Goal: Information Seeking & Learning: Learn about a topic

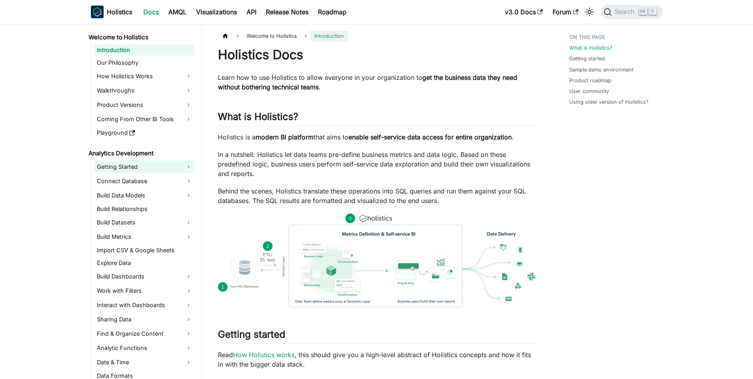
click at [146, 172] on link "Getting Started" at bounding box center [144, 166] width 100 height 13
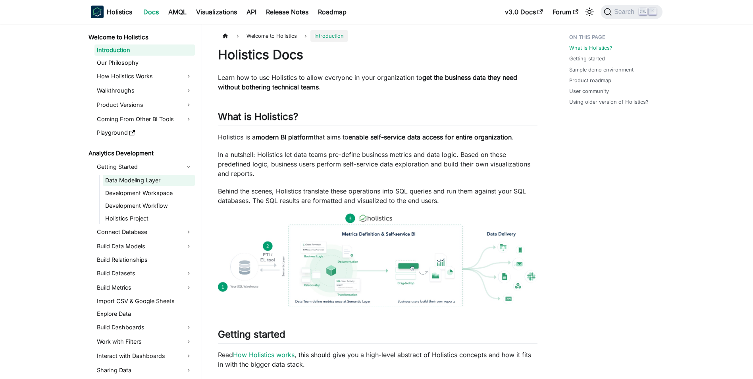
click at [149, 178] on link "Data Modeling Layer" at bounding box center [149, 180] width 92 height 11
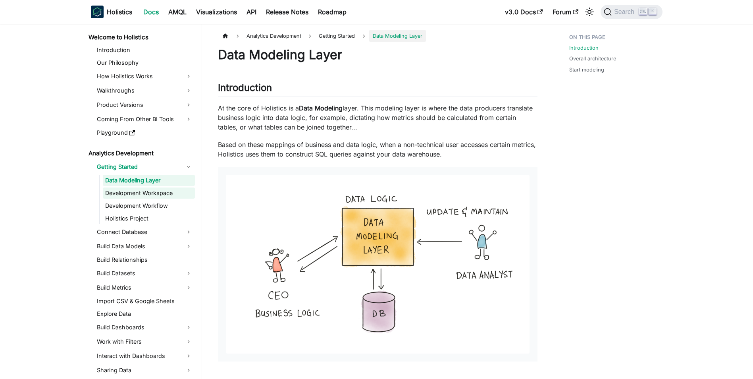
click at [159, 191] on link "Development Workspace" at bounding box center [149, 192] width 92 height 11
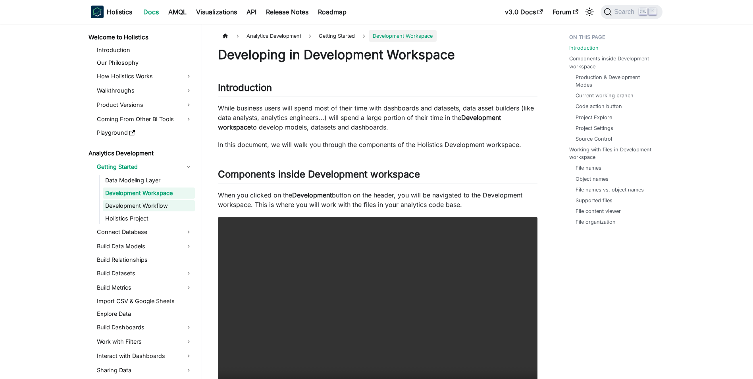
click at [158, 206] on link "Development Workflow" at bounding box center [149, 205] width 92 height 11
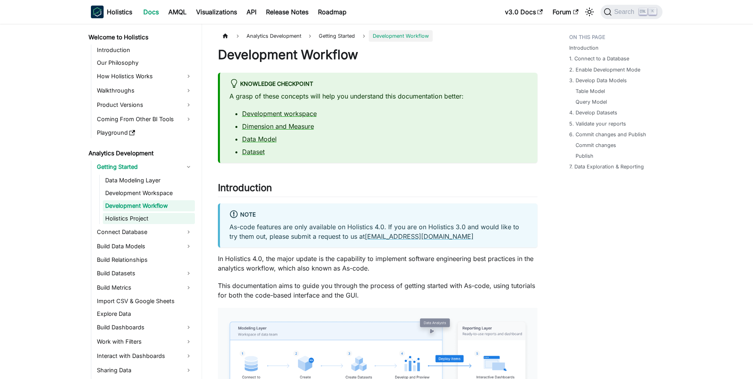
click at [150, 221] on link "Holistics Project" at bounding box center [149, 218] width 92 height 11
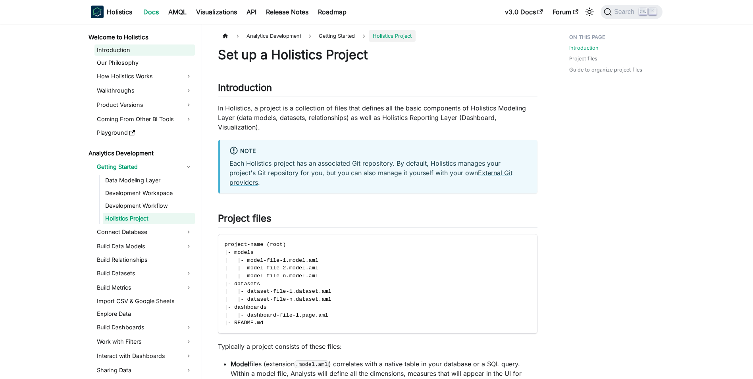
click at [158, 52] on link "Introduction" at bounding box center [144, 49] width 100 height 11
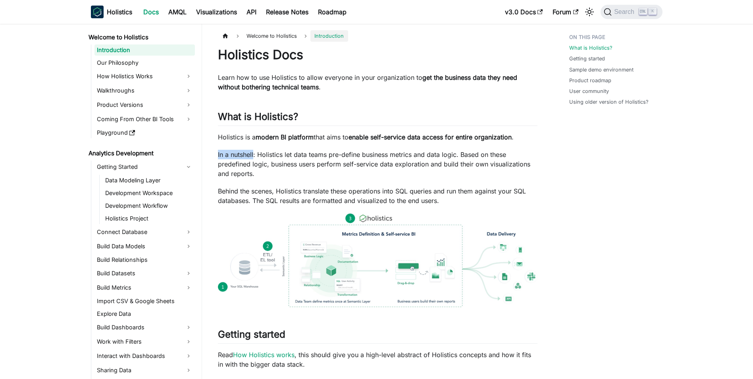
drag, startPoint x: 218, startPoint y: 152, endPoint x: 254, endPoint y: 152, distance: 35.3
click at [254, 152] on p "In a nutshell: Holistics let data teams pre-define business metrics and data lo…" at bounding box center [378, 164] width 320 height 29
click at [270, 157] on p "In a nutshell: Holistics let data teams pre-define business metrics and data lo…" at bounding box center [378, 164] width 320 height 29
click at [259, 153] on p "In a nutshell: Holistics let data teams pre-define business metrics and data lo…" at bounding box center [378, 164] width 320 height 29
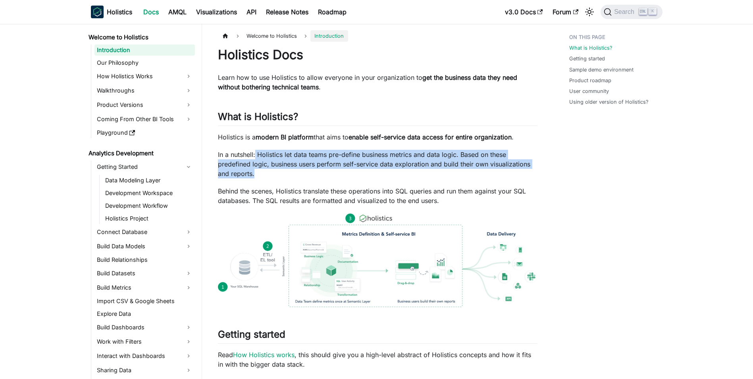
drag, startPoint x: 256, startPoint y: 152, endPoint x: 265, endPoint y: 175, distance: 24.9
click at [265, 175] on p "In a nutshell: Holistics let data teams pre-define business metrics and data lo…" at bounding box center [378, 164] width 320 height 29
click at [261, 174] on p "In a nutshell: Holistics let data teams pre-define business metrics and data lo…" at bounding box center [378, 164] width 320 height 29
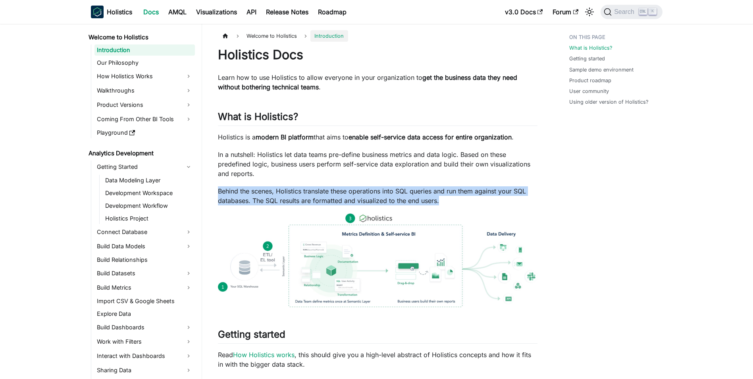
drag, startPoint x: 218, startPoint y: 187, endPoint x: 456, endPoint y: 203, distance: 239.1
click at [456, 203] on p "Behind the scenes, Holistics translate these operations into SQL queries and ru…" at bounding box center [378, 195] width 320 height 19
click at [444, 201] on p "Behind the scenes, Holistics translate these operations into SQL queries and ru…" at bounding box center [378, 195] width 320 height 19
drag, startPoint x: 448, startPoint y: 202, endPoint x: 208, endPoint y: 193, distance: 239.5
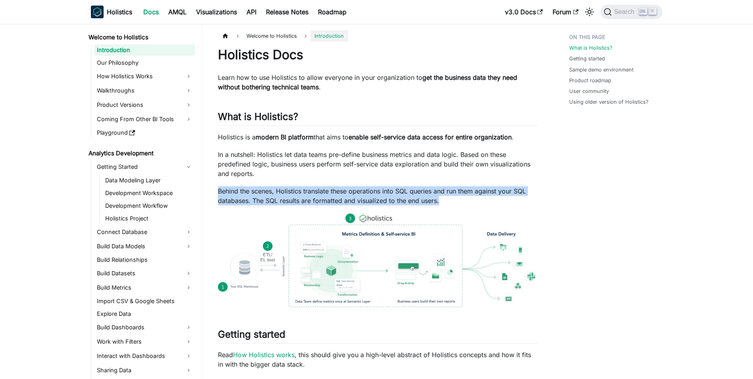
click at [230, 197] on p "Behind the scenes, Holistics translate these operations into SQL queries and ru…" at bounding box center [378, 195] width 320 height 19
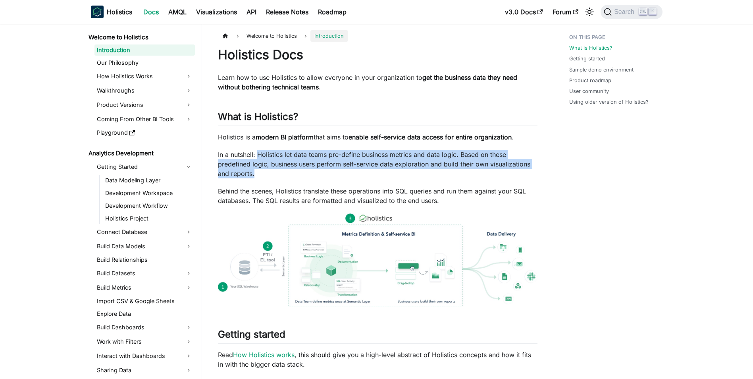
drag, startPoint x: 260, startPoint y: 176, endPoint x: 258, endPoint y: 156, distance: 20.3
click at [258, 156] on p "In a nutshell: Holistics let data teams pre-define business metrics and data lo…" at bounding box center [378, 164] width 320 height 29
click at [268, 175] on p "In a nutshell: Holistics let data teams pre-define business metrics and data lo…" at bounding box center [378, 164] width 320 height 29
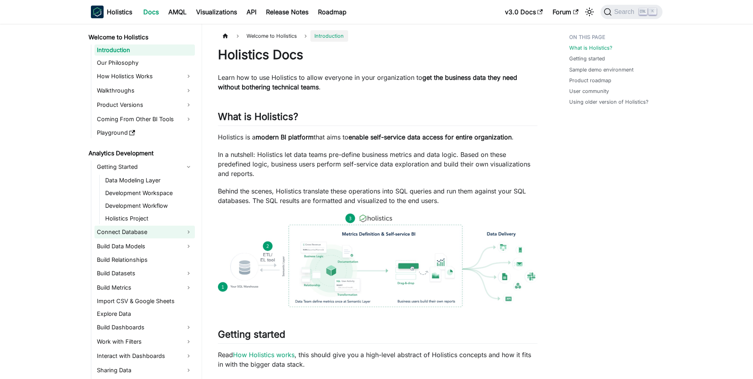
click at [180, 236] on link "Connect Database" at bounding box center [144, 231] width 100 height 13
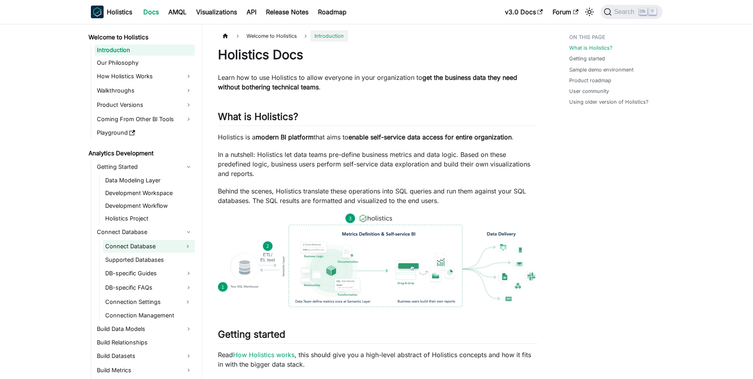
click at [173, 247] on link "Connect Database" at bounding box center [142, 246] width 78 height 13
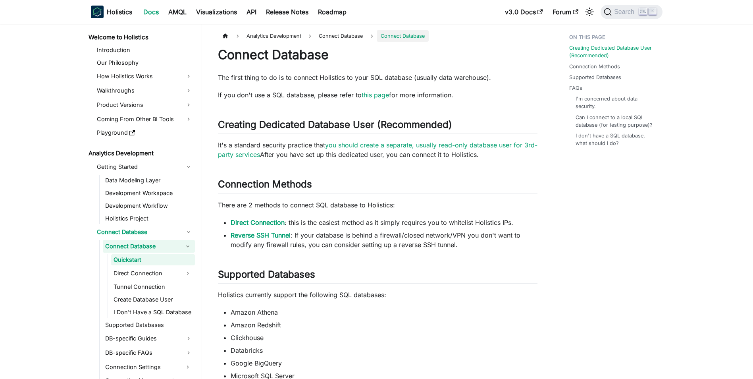
click at [173, 247] on link "Connect Database" at bounding box center [142, 246] width 78 height 13
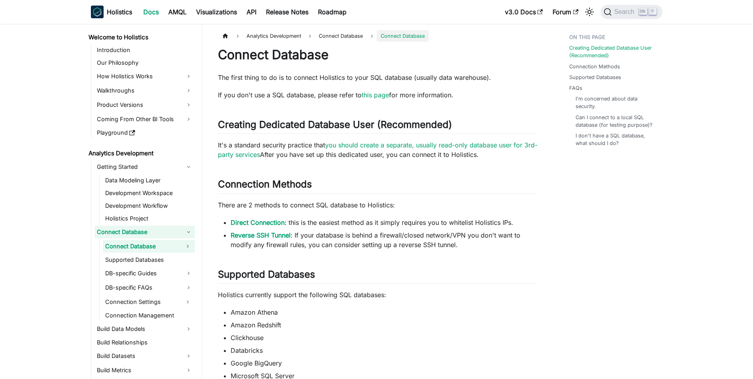
click at [185, 231] on link "Connect Database" at bounding box center [144, 231] width 100 height 13
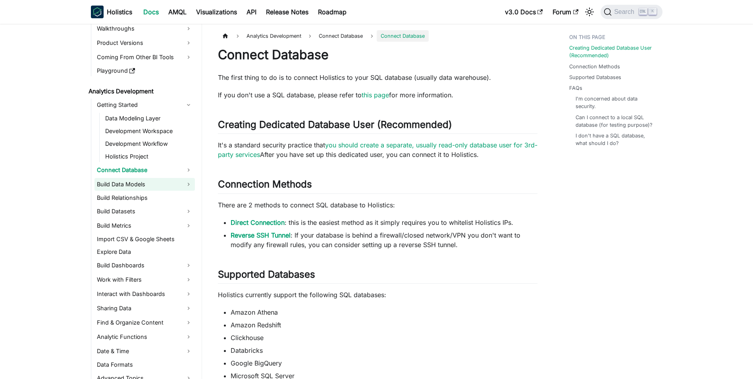
scroll to position [79, 0]
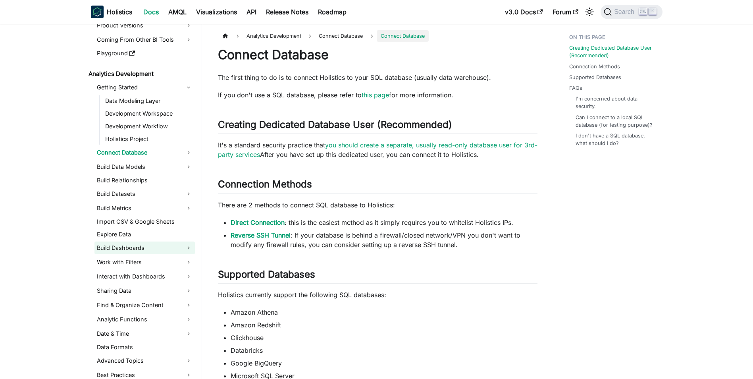
click at [181, 249] on link "Build Dashboards" at bounding box center [144, 247] width 100 height 13
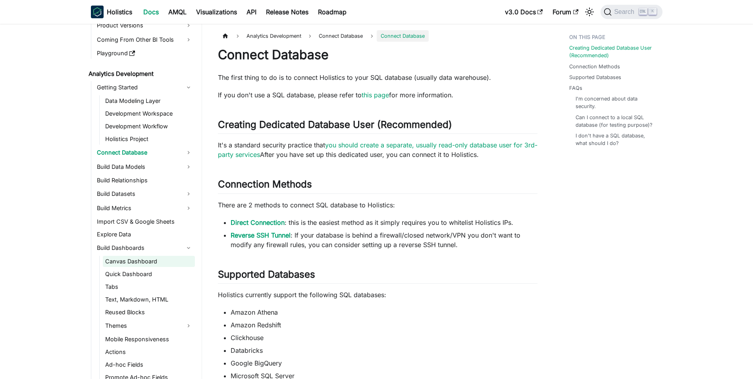
click at [176, 262] on link "Canvas Dashboard" at bounding box center [149, 261] width 92 height 11
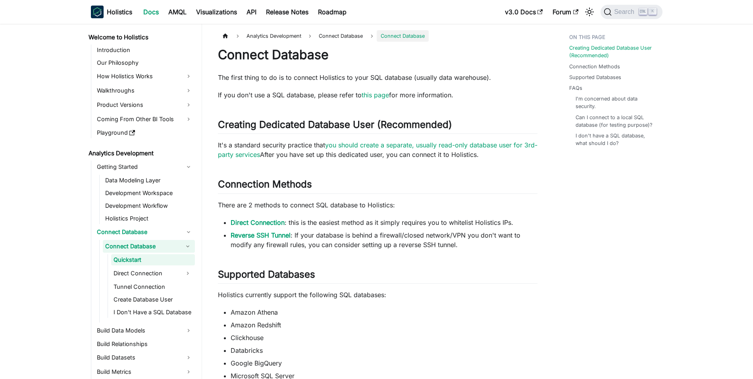
scroll to position [12, 0]
